Goal: Navigation & Orientation: Understand site structure

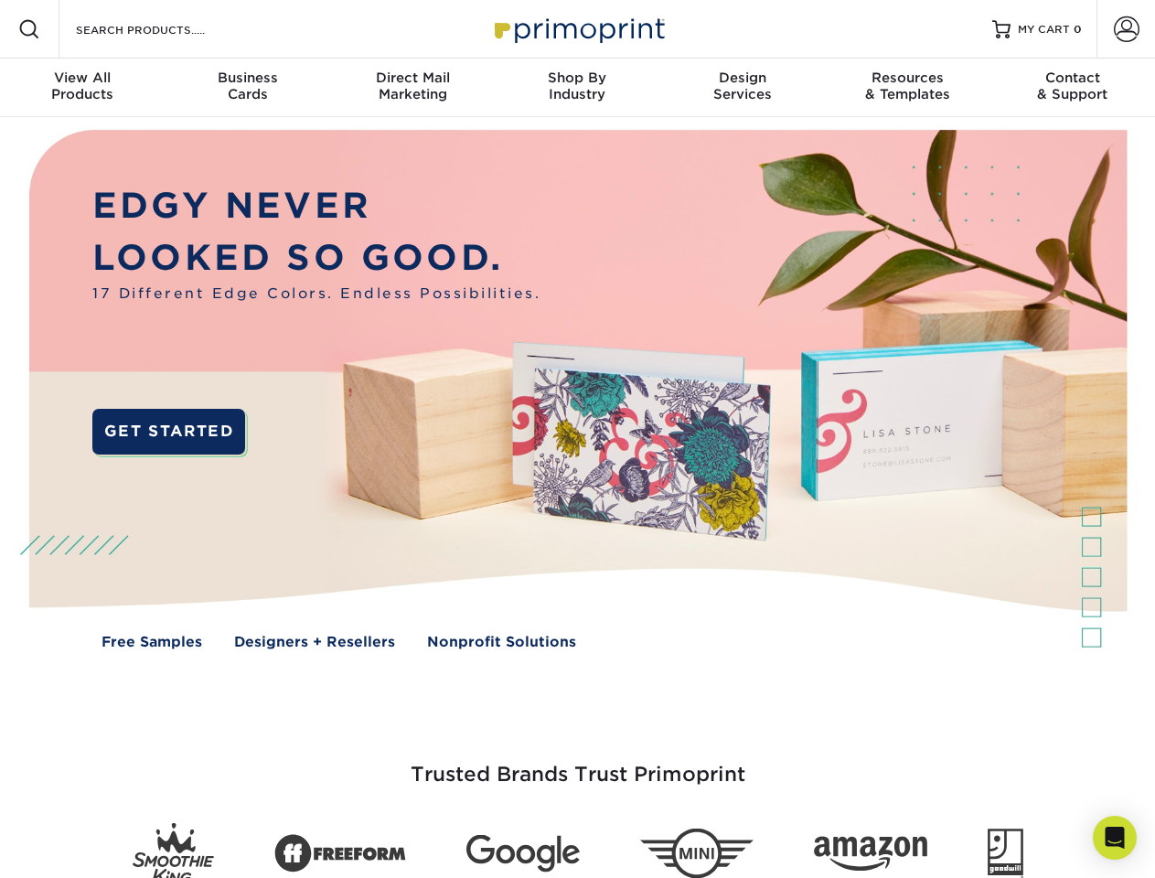
click at [577, 439] on img at bounding box center [576, 403] width 1143 height 572
click at [29, 29] on span at bounding box center [29, 29] width 22 height 22
click at [1126, 29] on span at bounding box center [1127, 29] width 26 height 26
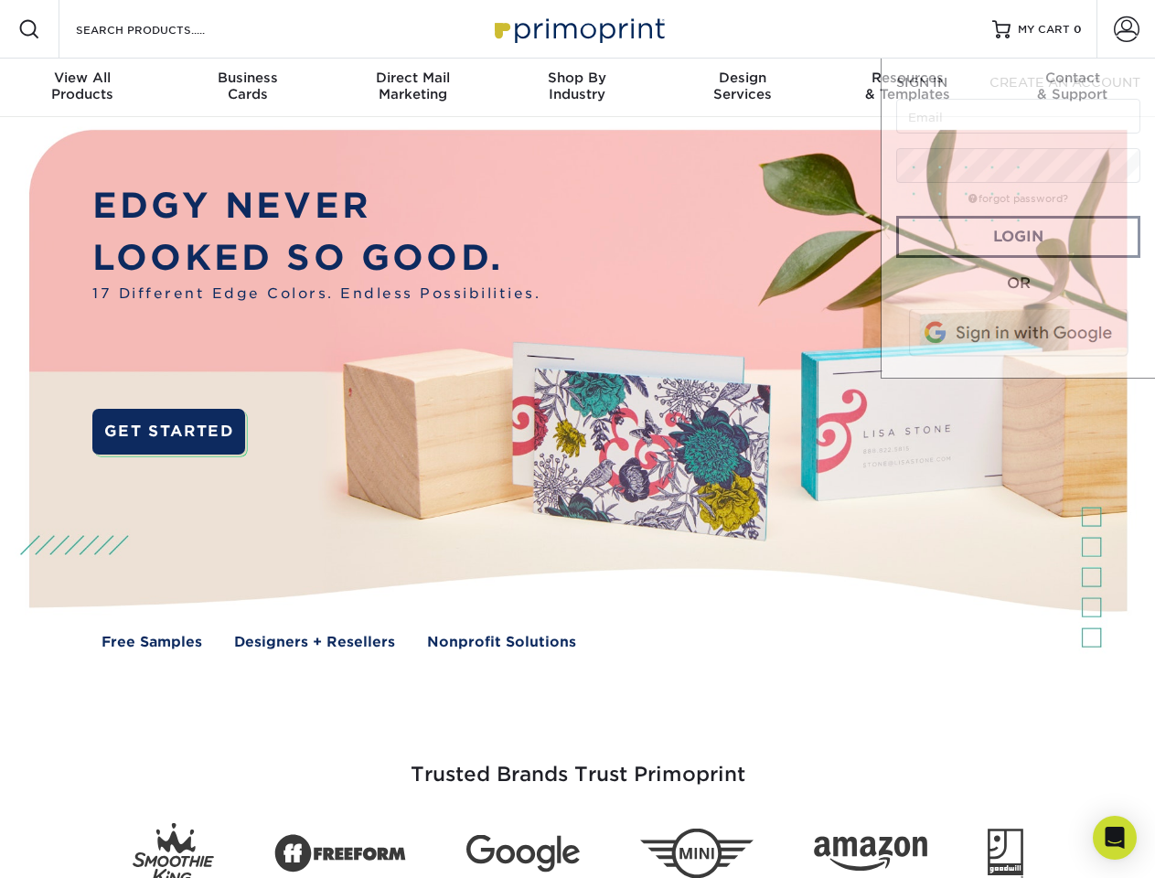
click at [82, 88] on div "View All Products" at bounding box center [82, 86] width 165 height 33
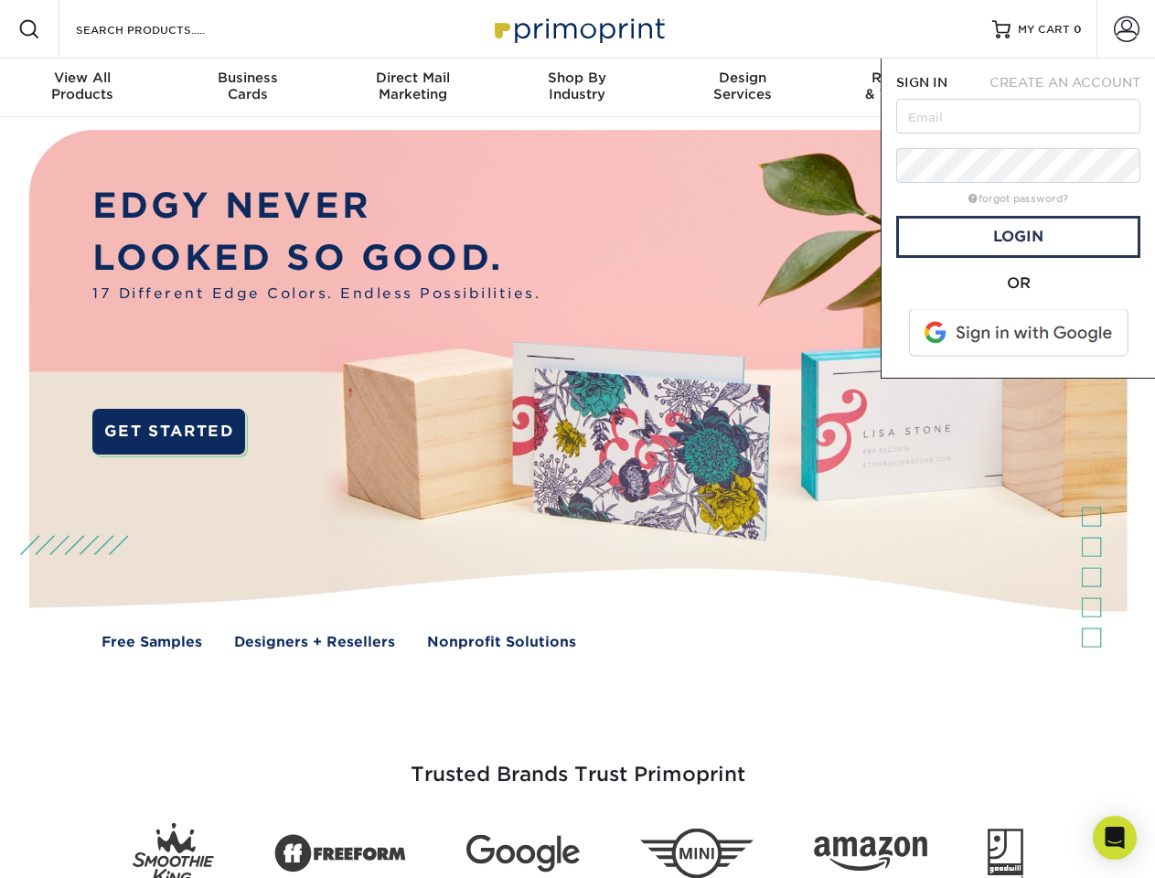
click at [247, 88] on div "Business Cards" at bounding box center [247, 86] width 165 height 33
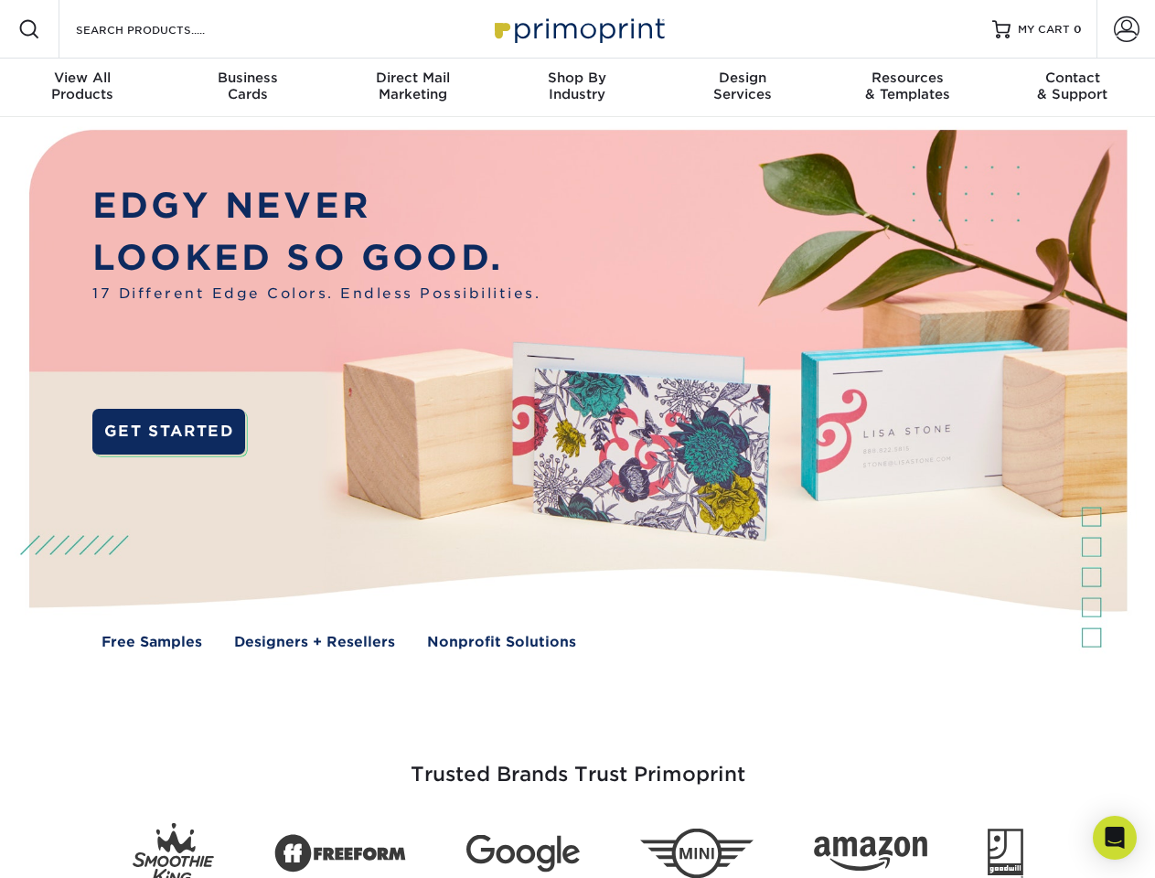
click at [412, 88] on div "Direct Mail Marketing" at bounding box center [412, 86] width 165 height 33
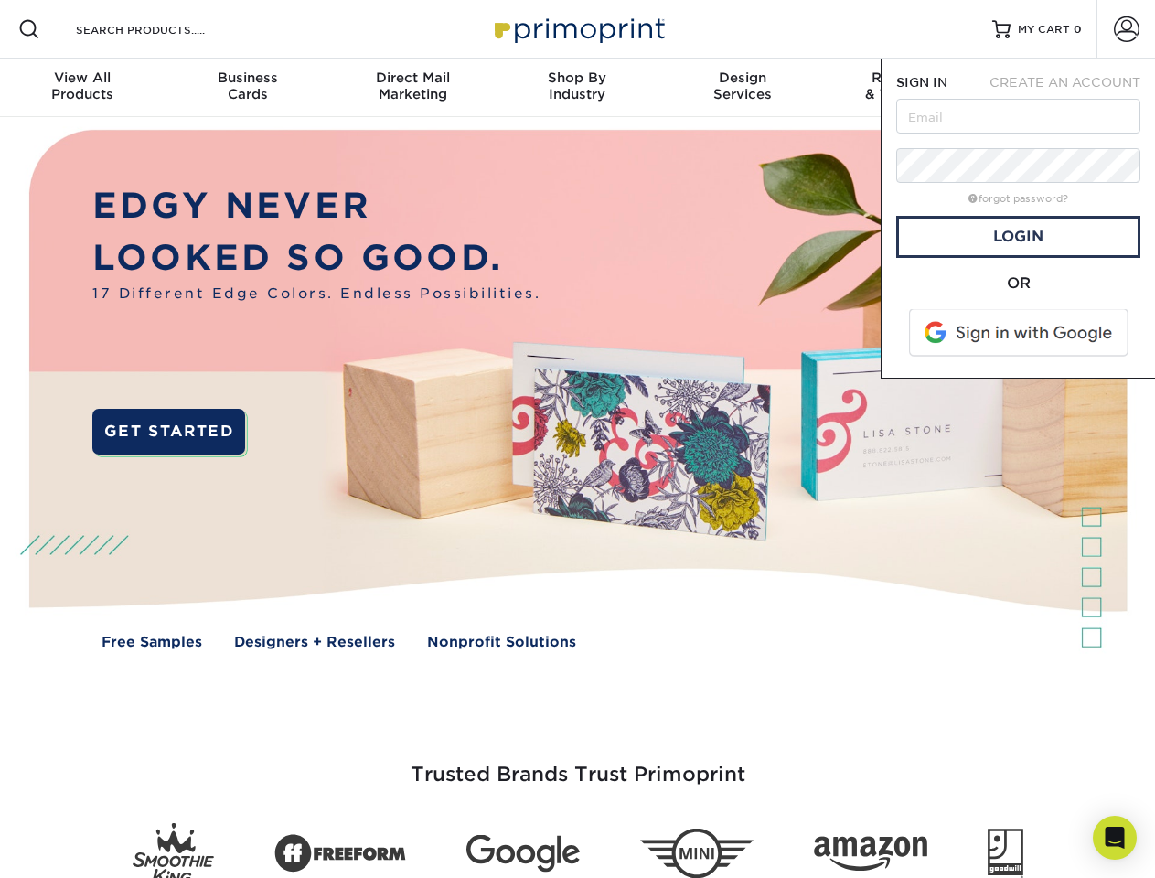
click at [577, 88] on div "Shop By Industry" at bounding box center [577, 86] width 165 height 33
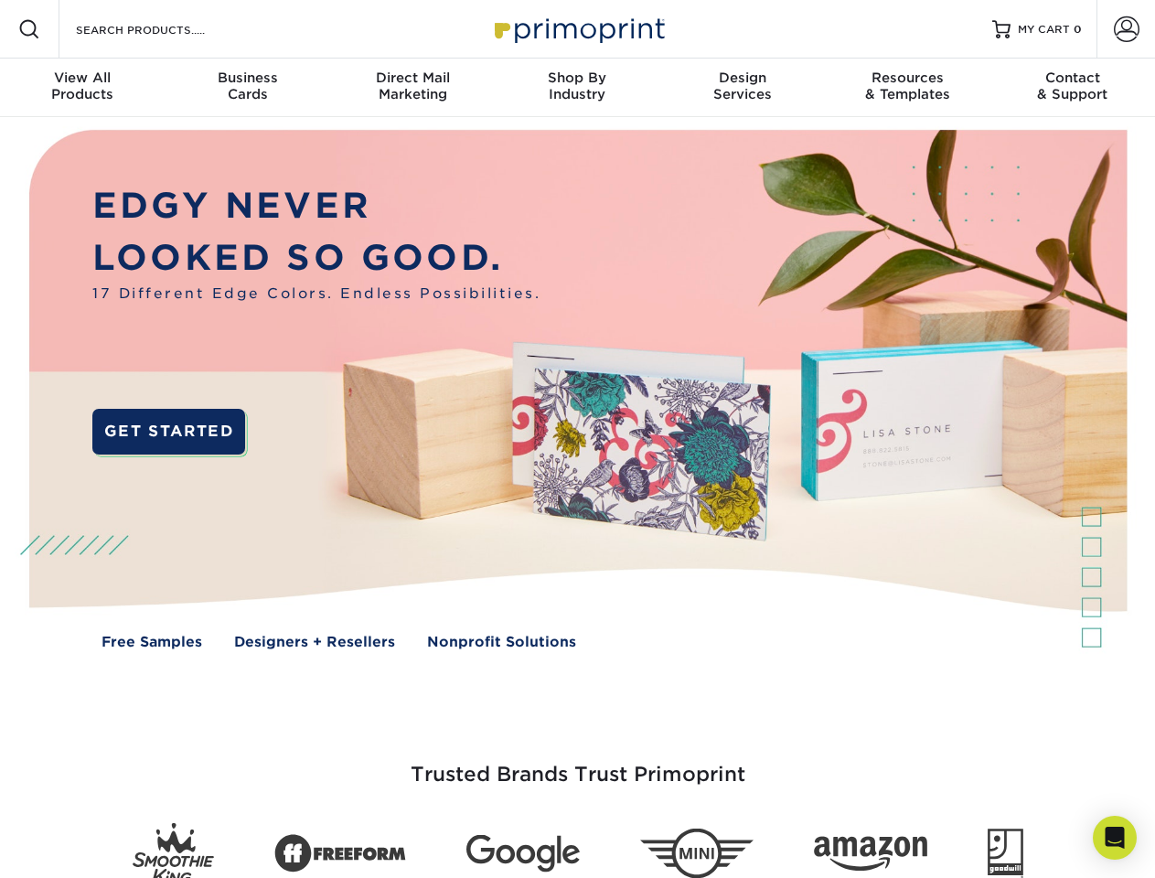
click at [743, 88] on div "Design Services" at bounding box center [742, 86] width 165 height 33
click at [907, 88] on div "Resources & Templates" at bounding box center [907, 86] width 165 height 33
click at [1073, 88] on div "Contact & Support" at bounding box center [1073, 86] width 165 height 33
